Goal: Information Seeking & Learning: Learn about a topic

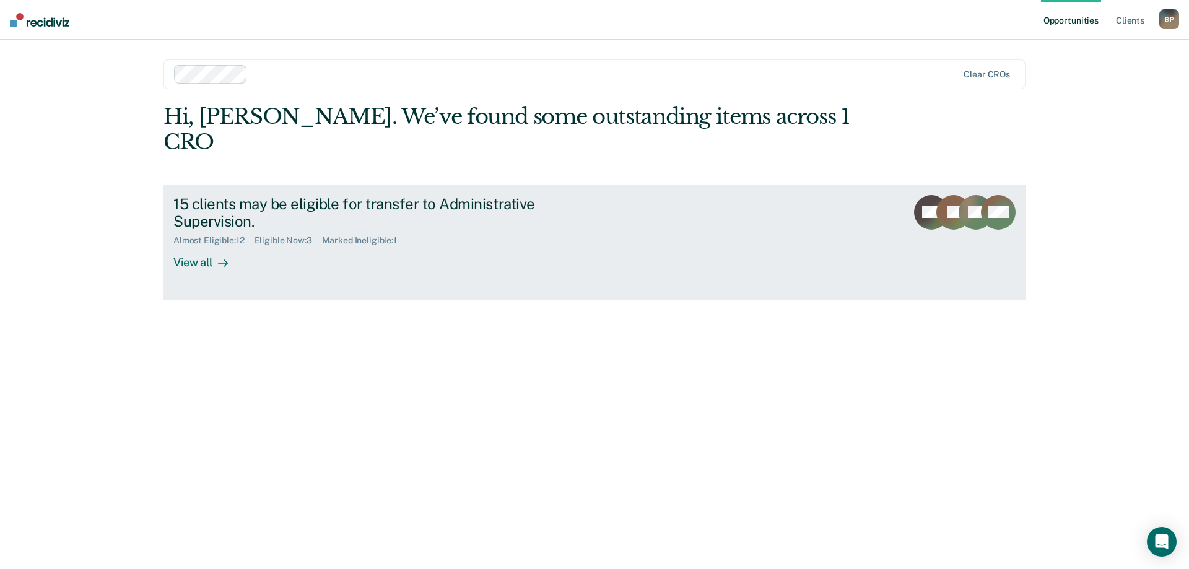
click at [220, 245] on link "15 clients may be eligible for transfer to Administrative Supervision. Almost E…" at bounding box center [594, 243] width 862 height 116
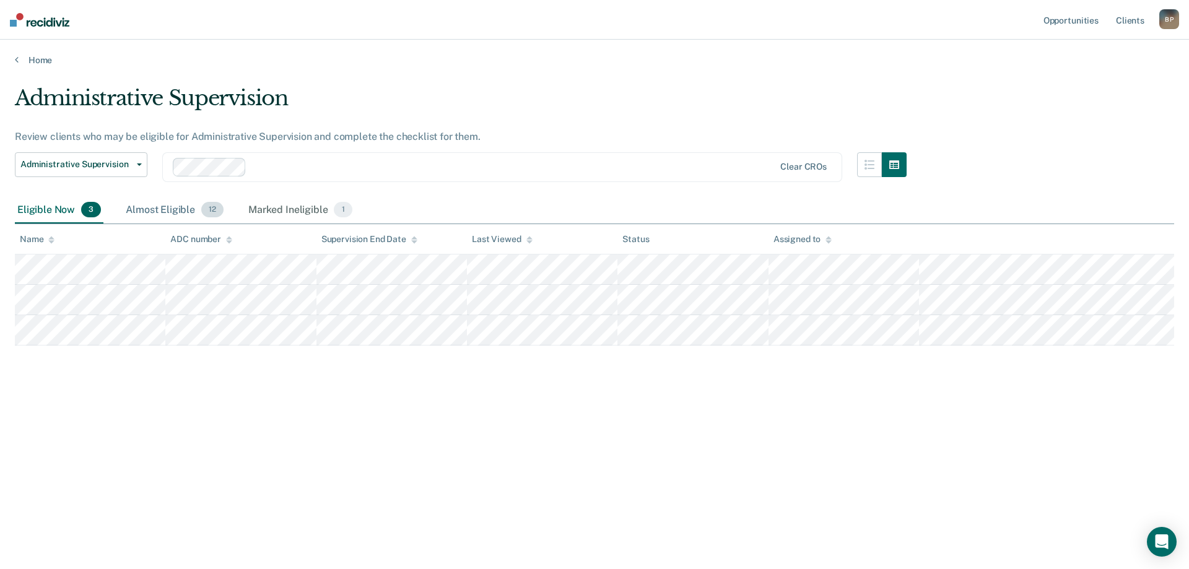
click at [136, 215] on div "Almost Eligible 12" at bounding box center [174, 210] width 103 height 27
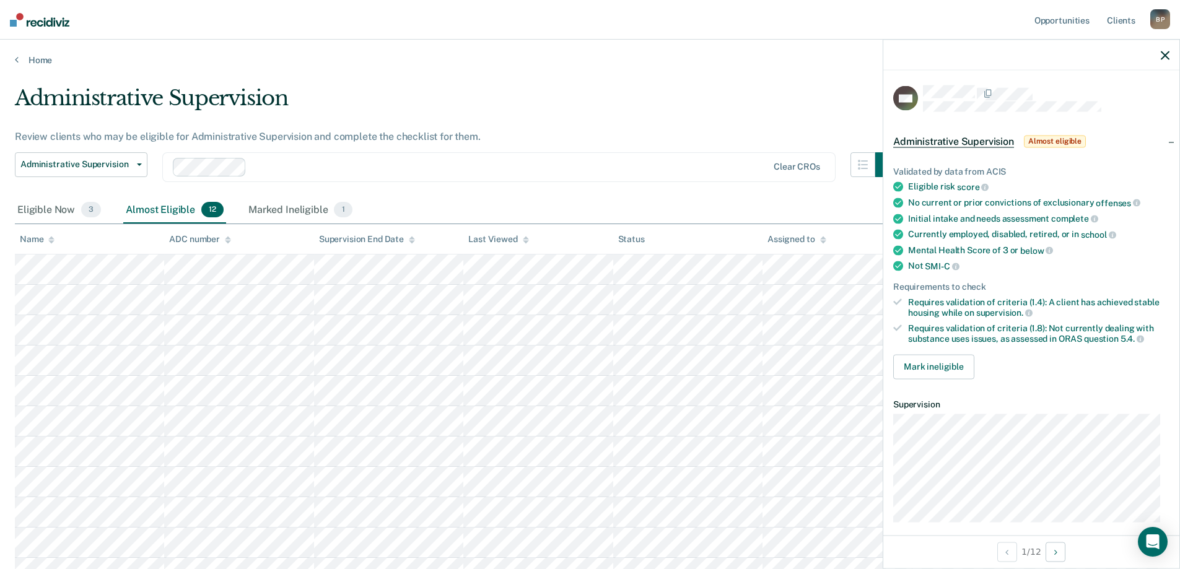
click at [1061, 137] on span "Almost eligible" at bounding box center [1054, 141] width 62 height 12
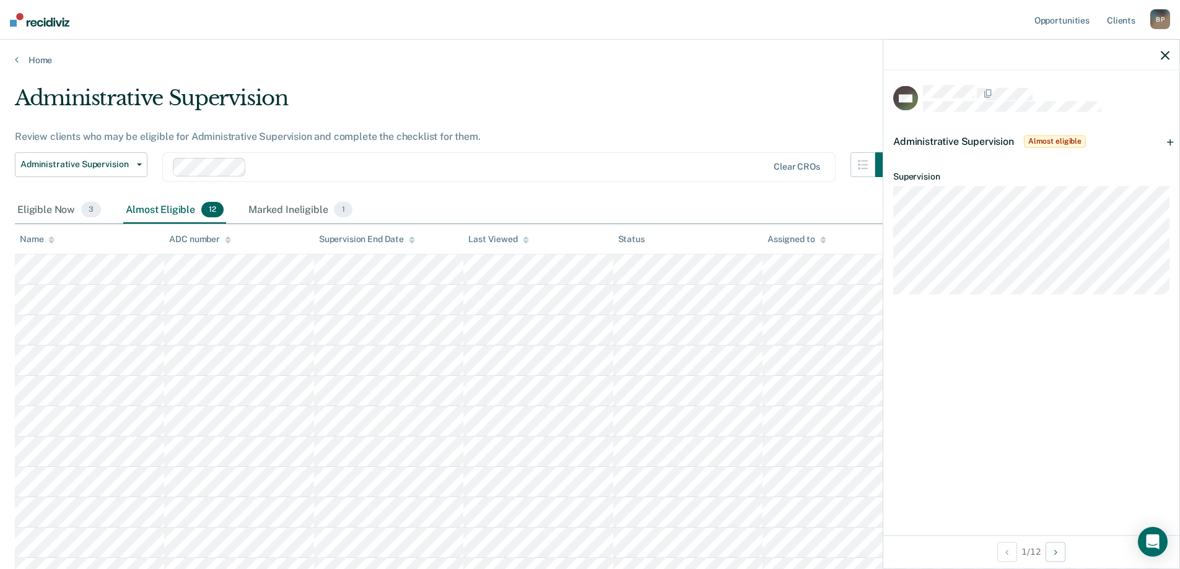
click at [1061, 137] on span "Almost eligible" at bounding box center [1054, 141] width 62 height 12
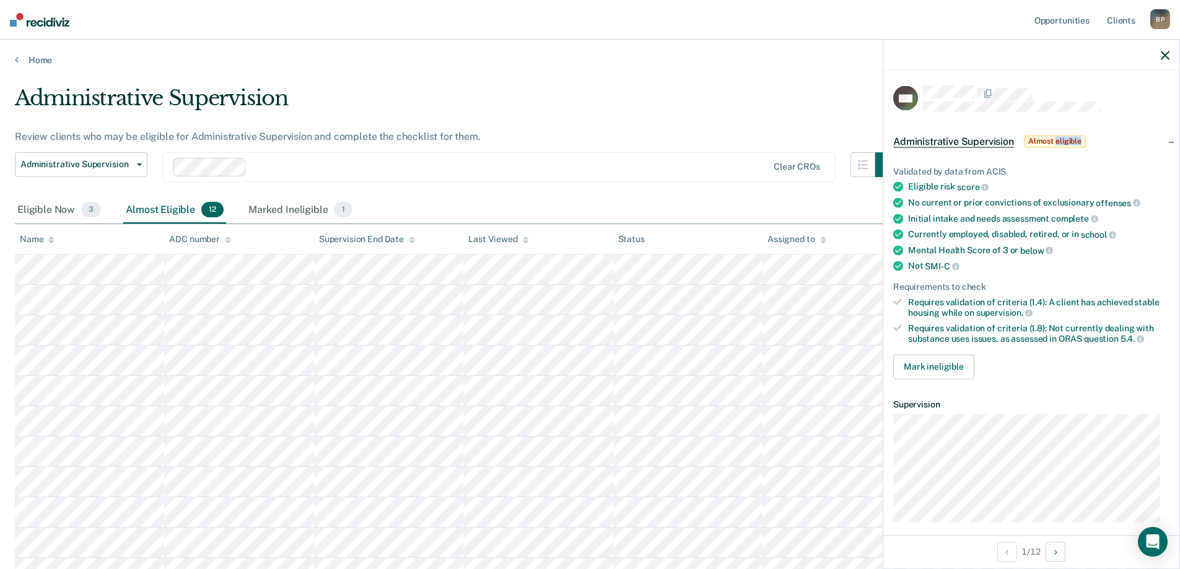
click at [1061, 137] on span "Almost eligible" at bounding box center [1054, 141] width 62 height 12
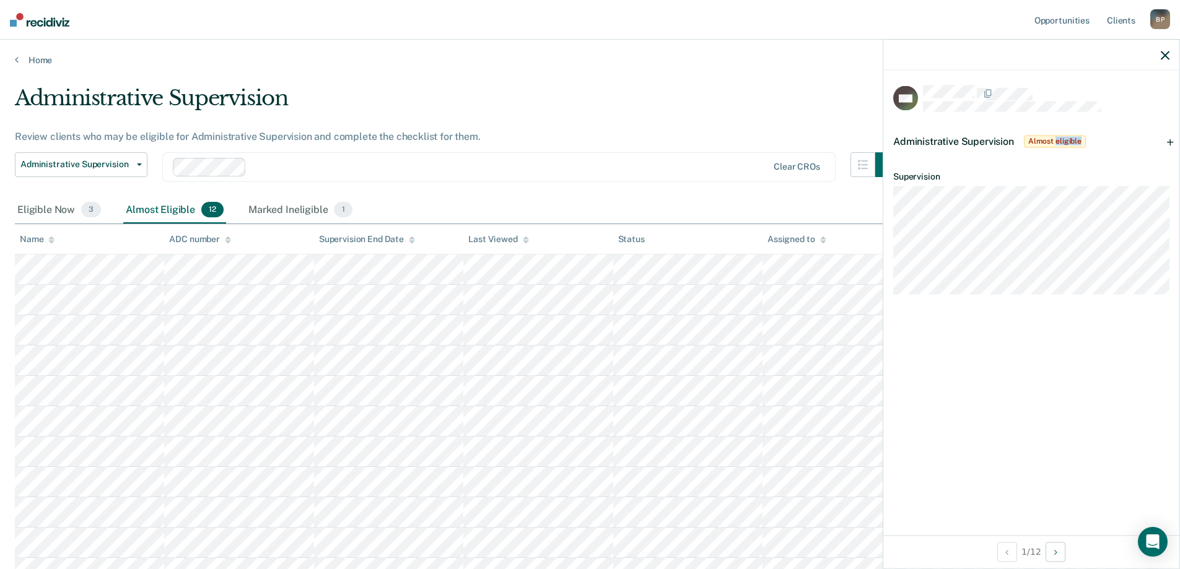
click at [1061, 137] on span "Almost eligible" at bounding box center [1054, 141] width 62 height 12
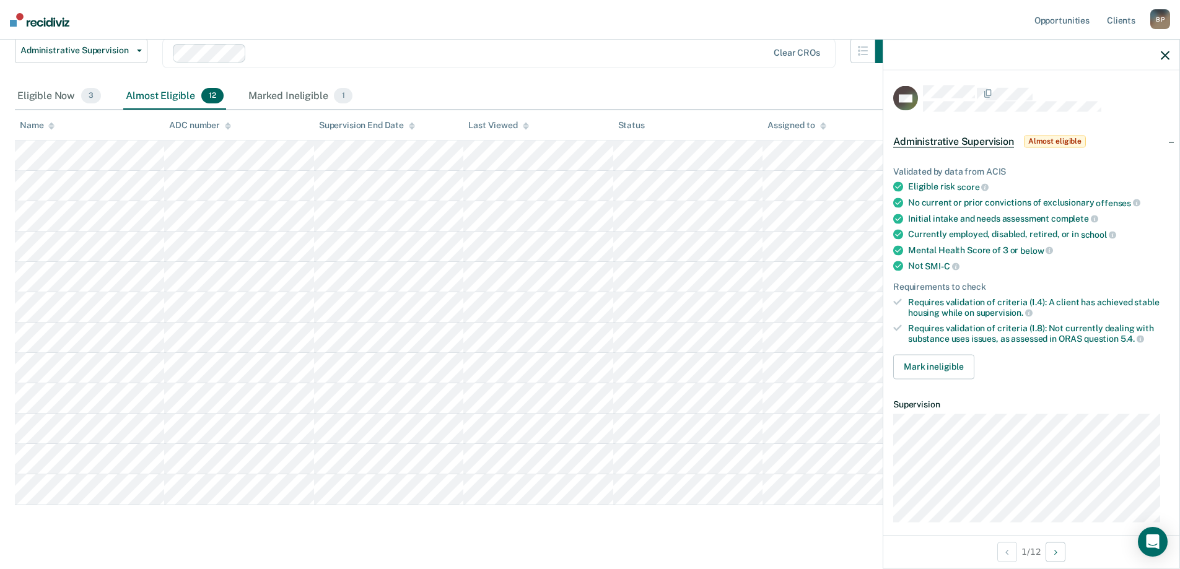
scroll to position [124, 0]
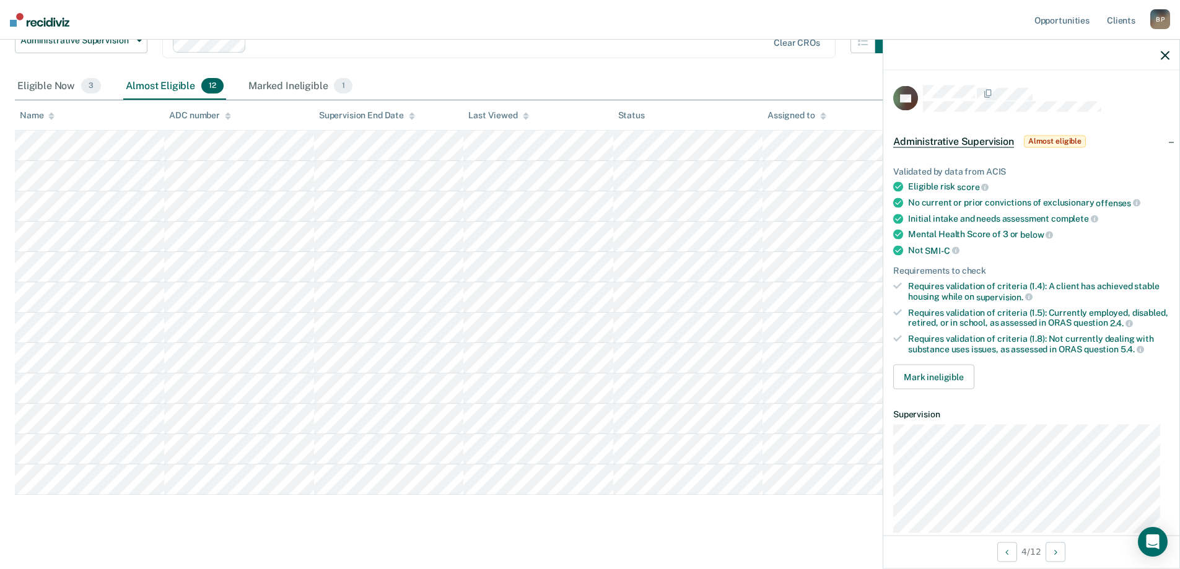
click at [1167, 61] on div at bounding box center [1031, 55] width 296 height 31
click at [1166, 54] on icon "button" at bounding box center [1164, 55] width 9 height 9
click at [51, 92] on div "Eligible Now 3" at bounding box center [59, 86] width 89 height 27
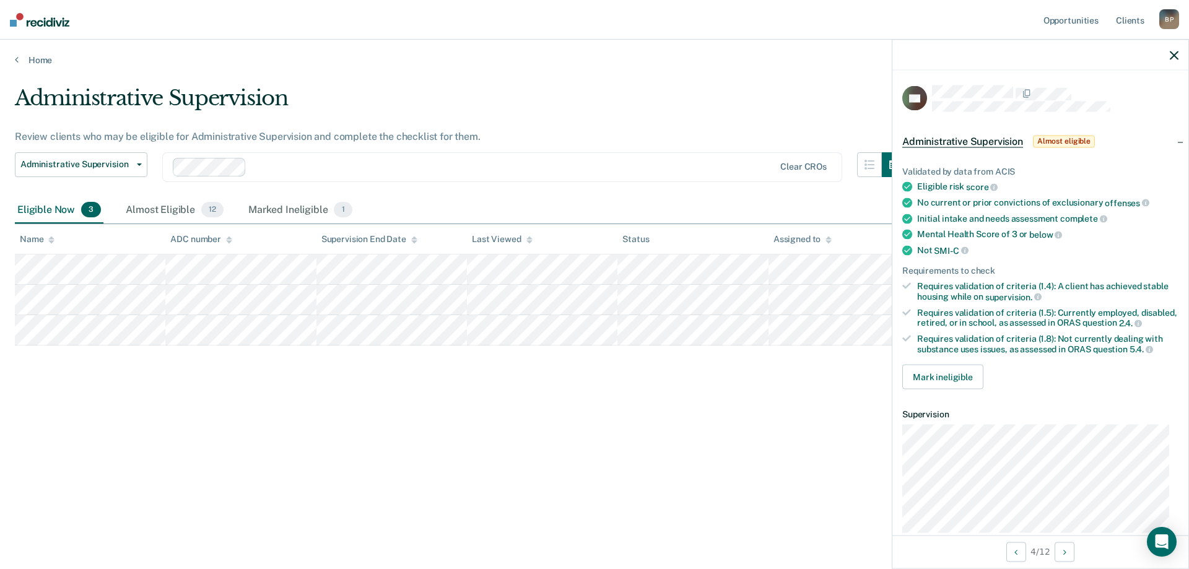
click at [290, 411] on div "Administrative Supervision Review clients who may be eligible for Administrativ…" at bounding box center [594, 280] width 1159 height 391
click at [1171, 56] on icon "button" at bounding box center [1174, 55] width 9 height 9
